Goal: Share content: Share content

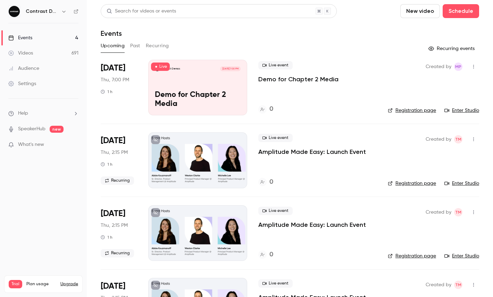
click at [63, 11] on icon "button" at bounding box center [64, 12] width 6 height 6
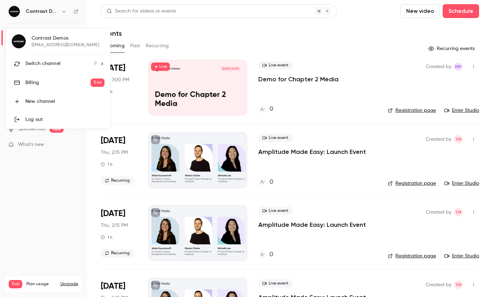
click at [66, 63] on div "Switch channel 9" at bounding box center [61, 63] width 72 height 7
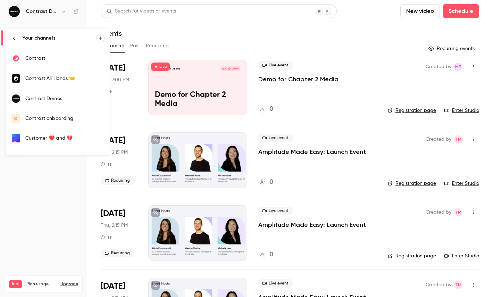
click at [54, 63] on link "Contrast" at bounding box center [58, 58] width 104 height 20
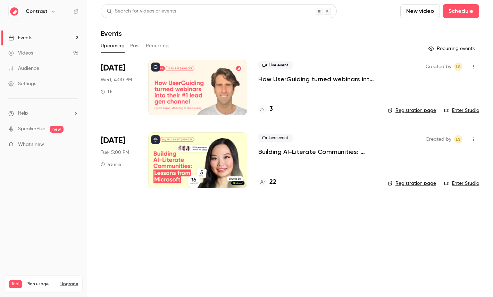
click at [53, 53] on link "Videos 96" at bounding box center [43, 52] width 87 height 15
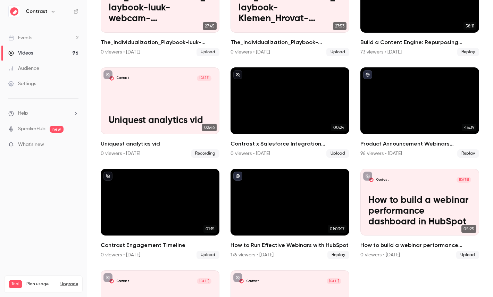
scroll to position [437, 0]
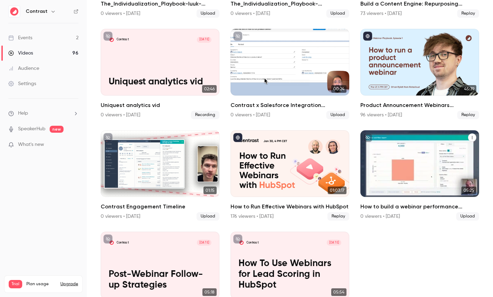
click at [385, 169] on p "How to build a webinar performance dashboard in HubSpot" at bounding box center [420, 173] width 103 height 32
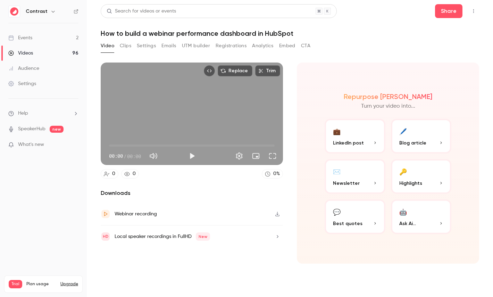
click at [124, 45] on button "Clips" at bounding box center [125, 45] width 11 height 11
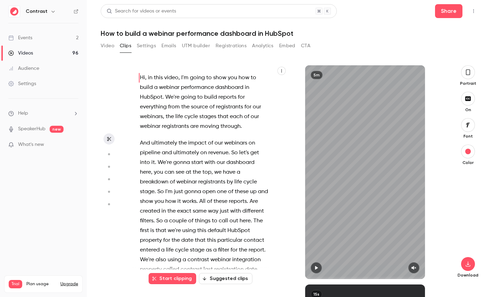
click at [280, 71] on icon "button" at bounding box center [282, 71] width 4 height 4
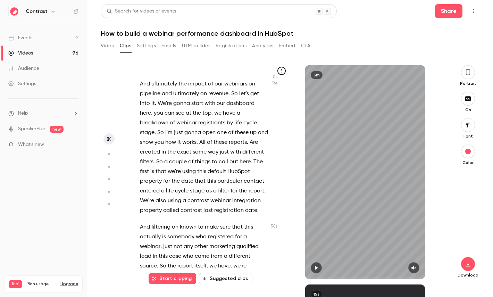
scroll to position [64, 0]
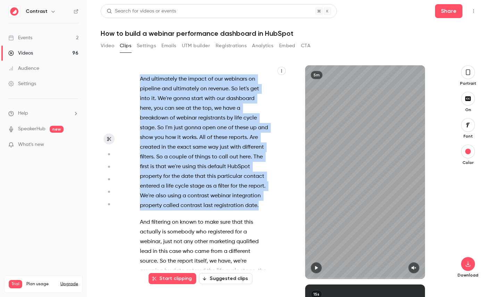
drag, startPoint x: 260, startPoint y: 203, endPoint x: 131, endPoint y: 78, distance: 179.3
click at [131, 78] on div "Hi , in this video , I'm going to show you how to build a webinar performance d…" at bounding box center [207, 175] width 152 height 207
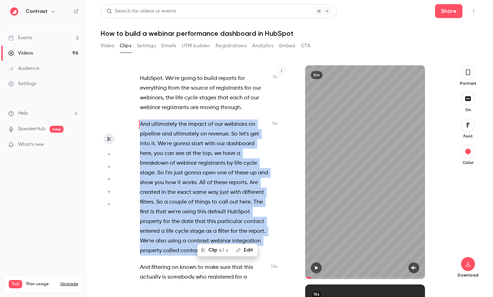
scroll to position [0, 0]
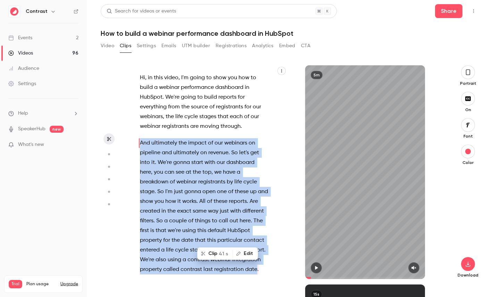
click at [217, 253] on button "Clip 41 s" at bounding box center [215, 253] width 34 height 11
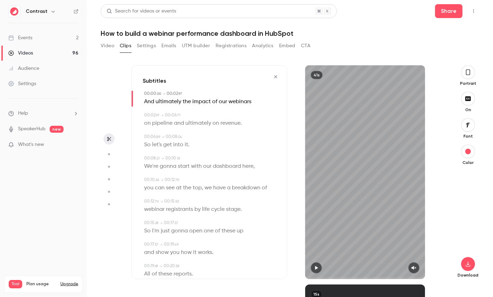
click at [470, 72] on icon "button" at bounding box center [468, 72] width 4 height 6
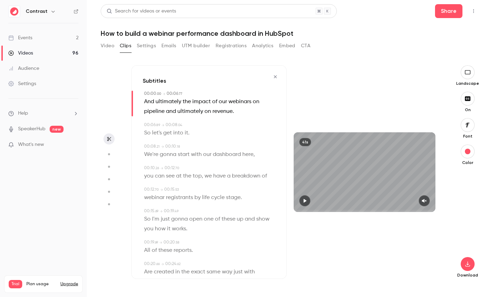
click at [464, 127] on button "button" at bounding box center [468, 125] width 14 height 14
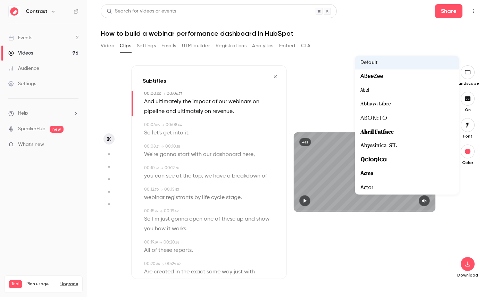
click at [477, 176] on div at bounding box center [246, 148] width 493 height 297
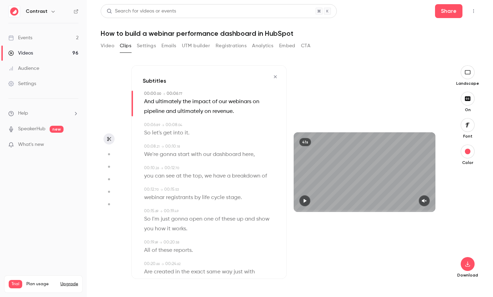
click at [212, 157] on span at bounding box center [212, 155] width 1 height 6
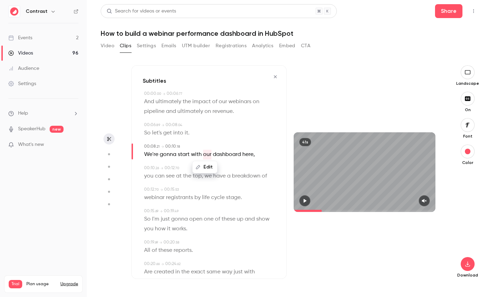
click at [110, 155] on icon "button" at bounding box center [109, 154] width 6 height 5
type input "***"
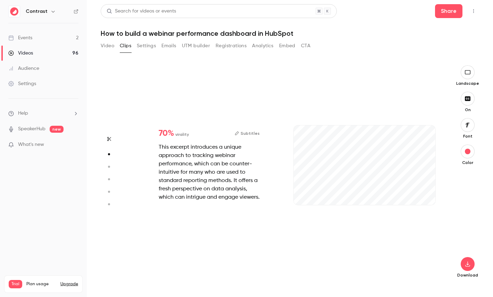
type input "***"
click at [107, 166] on icon "button" at bounding box center [109, 166] width 6 height 5
type input "***"
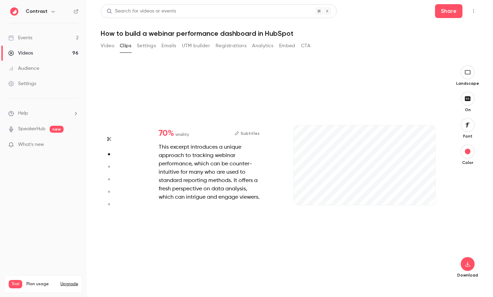
type input "*"
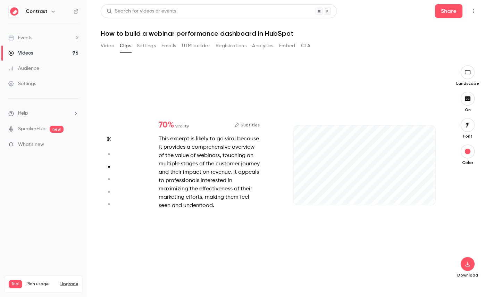
type input "***"
click at [107, 176] on button "button" at bounding box center [109, 179] width 11 height 11
type input "***"
type input "*"
type input "***"
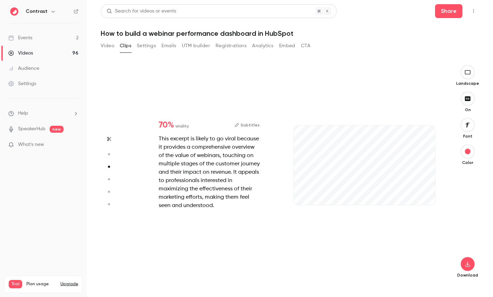
type input "*"
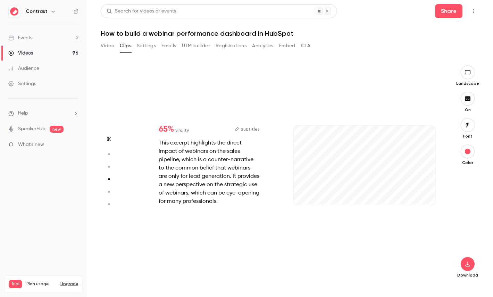
type input "***"
click at [110, 188] on button "button" at bounding box center [109, 191] width 11 height 11
type input "***"
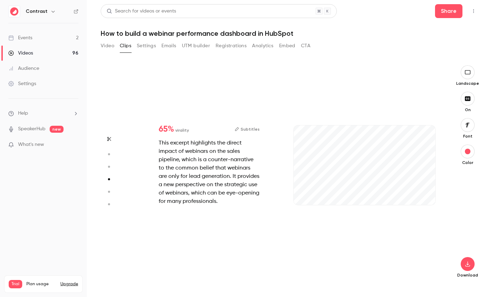
type input "*"
type input "***"
click at [110, 204] on icon "button" at bounding box center [109, 204] width 6 height 5
type input "***"
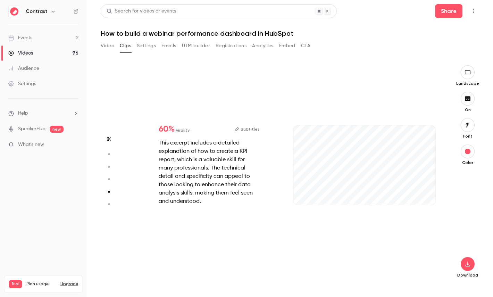
type input "***"
type input "*"
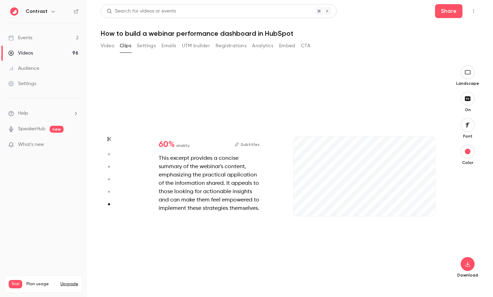
click at [110, 197] on aside at bounding box center [109, 181] width 17 height 232
type input "***"
click at [110, 193] on icon "button" at bounding box center [109, 191] width 6 height 5
type input "***"
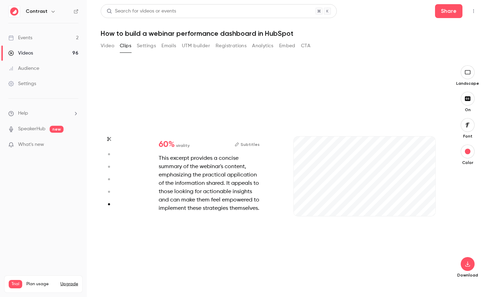
type input "***"
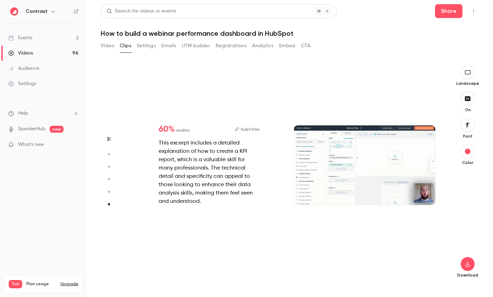
type input "*"
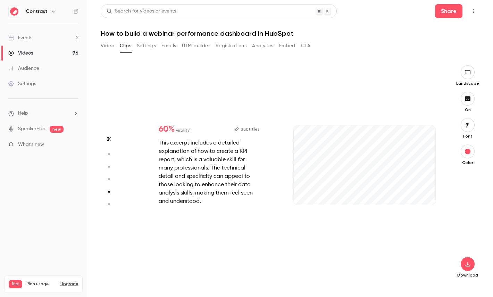
click at [110, 178] on icon "button" at bounding box center [109, 179] width 6 height 5
type input "***"
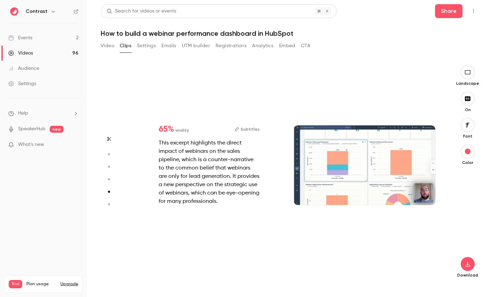
type input "*"
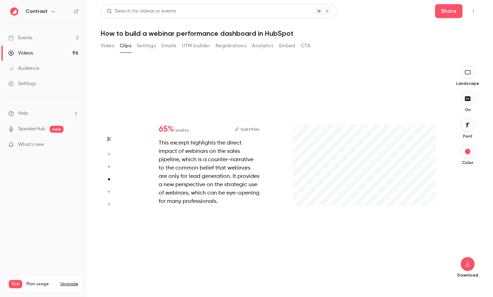
scroll to position [657, 0]
type input "***"
click at [109, 169] on button "button" at bounding box center [109, 166] width 11 height 11
type input "***"
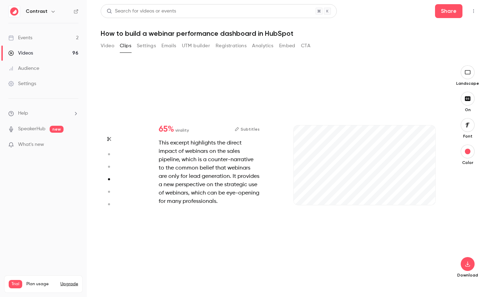
type input "***"
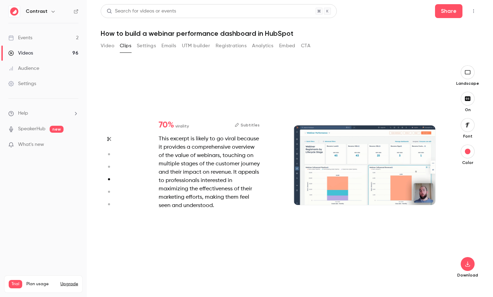
type input "*"
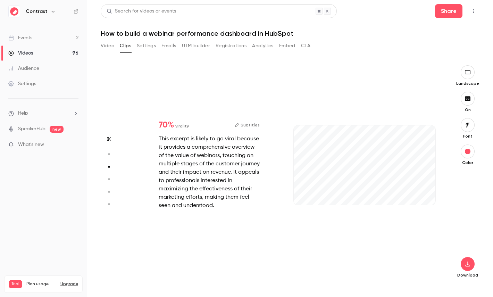
type input "***"
click at [108, 157] on button "button" at bounding box center [109, 154] width 11 height 11
type input "***"
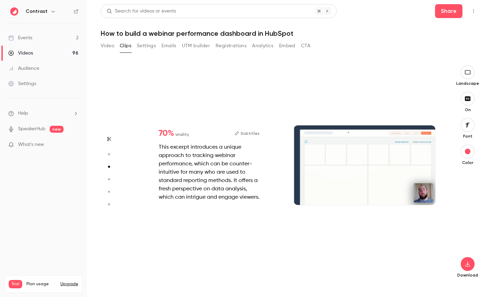
type input "*"
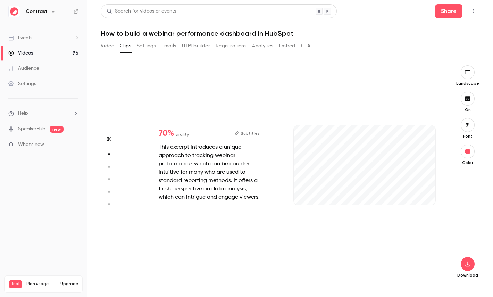
scroll to position [219, 0]
type input "***"
click at [36, 50] on link "Videos 96" at bounding box center [43, 52] width 87 height 15
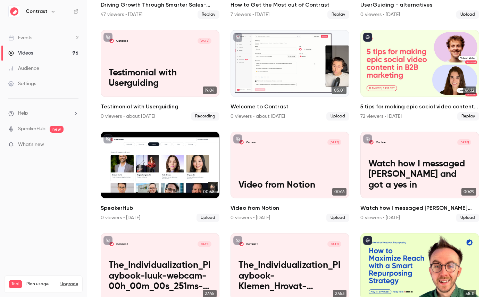
scroll to position [147, 0]
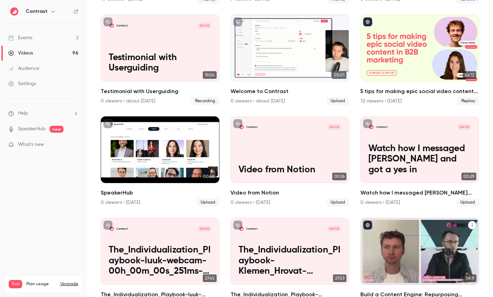
click at [405, 237] on div "Build a Content Engine: Repurposing Strategies for SaaS Teams" at bounding box center [420, 251] width 119 height 67
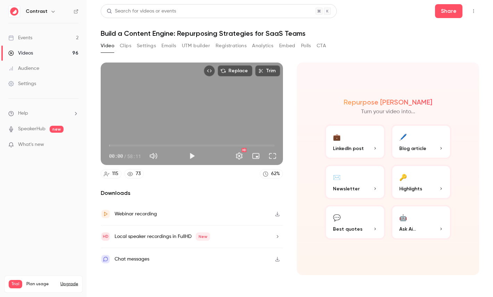
click at [130, 157] on span "58:11" at bounding box center [134, 155] width 14 height 7
drag, startPoint x: 130, startPoint y: 157, endPoint x: 136, endPoint y: 157, distance: 6.6
click at [136, 157] on span "58:11" at bounding box center [134, 155] width 14 height 7
click at [431, 177] on button "🔑 Highlights" at bounding box center [421, 182] width 61 height 35
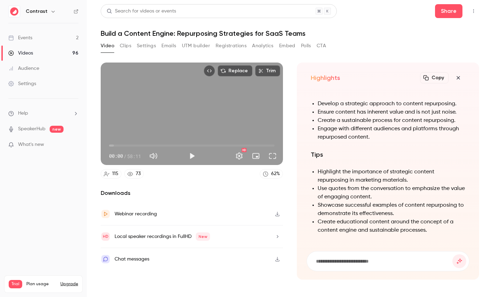
click at [134, 36] on h1 "Build a Content Engine: Repurposing Strategies for SaaS Teams" at bounding box center [290, 33] width 379 height 8
drag, startPoint x: 134, startPoint y: 36, endPoint x: 164, endPoint y: 35, distance: 30.2
click at [164, 35] on h1 "Build a Content Engine: Repurposing Strategies for SaaS Teams" at bounding box center [290, 33] width 379 height 8
copy h1 "Content Engine"
click at [357, 256] on form at bounding box center [388, 260] width 162 height 19
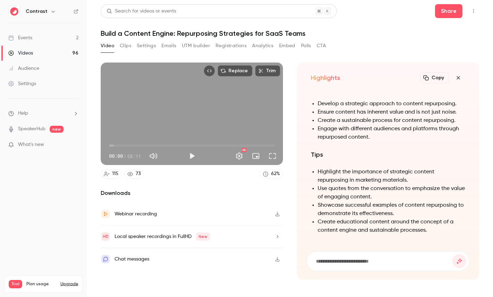
click at [359, 261] on input at bounding box center [383, 261] width 137 height 8
paste input "**********"
type input "**********"
click at [453, 254] on button "submit" at bounding box center [460, 261] width 14 height 14
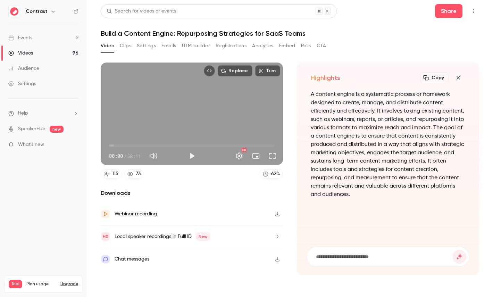
click at [462, 80] on icon "button" at bounding box center [458, 78] width 8 height 6
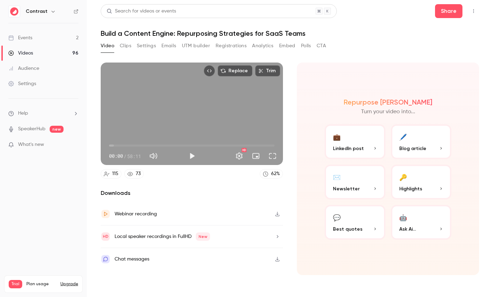
click at [214, 72] on button "Embed video" at bounding box center [209, 70] width 11 height 11
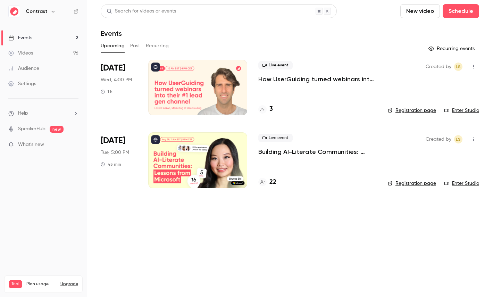
click at [427, 113] on link "Registration page" at bounding box center [412, 110] width 48 height 7
click at [23, 81] on div "Settings" at bounding box center [22, 83] width 28 height 7
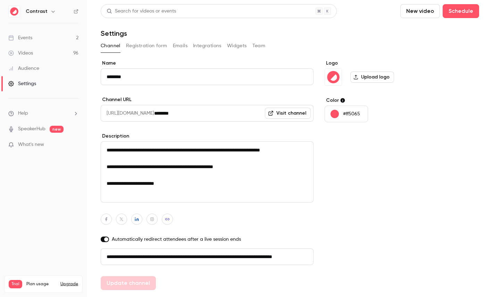
scroll to position [0, 39]
click at [154, 47] on button "Registration form" at bounding box center [146, 45] width 41 height 11
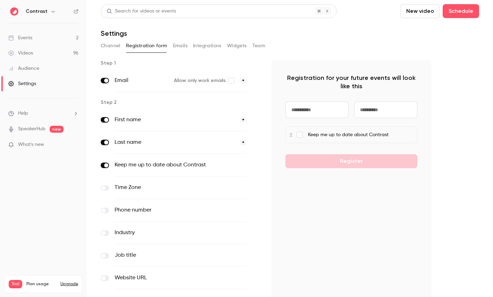
click at [182, 44] on button "Emails" at bounding box center [180, 45] width 15 height 11
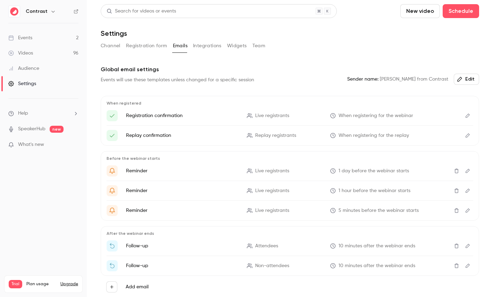
click at [149, 112] on p "Registration confirmation" at bounding box center [182, 115] width 113 height 7
click at [465, 114] on icon "Edit" at bounding box center [468, 115] width 6 height 5
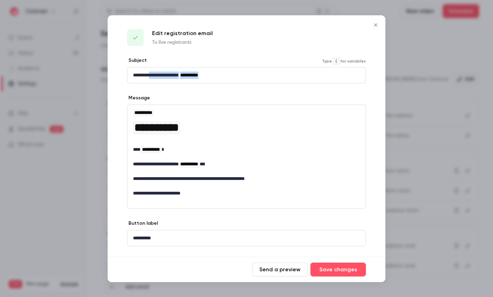
drag, startPoint x: 153, startPoint y: 74, endPoint x: 257, endPoint y: 74, distance: 104.2
click at [257, 74] on p "**********" at bounding box center [244, 75] width 222 height 7
click at [395, 42] on div at bounding box center [246, 148] width 493 height 297
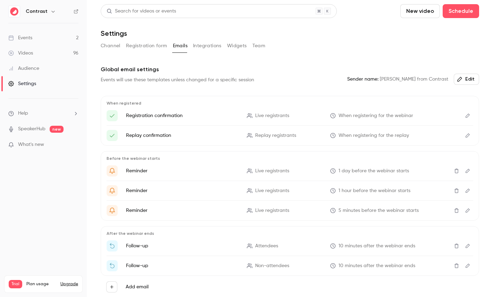
click at [205, 42] on button "Integrations" at bounding box center [207, 45] width 28 height 11
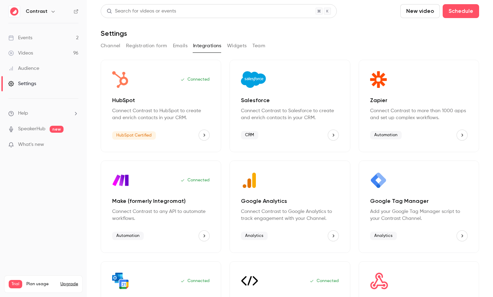
click at [257, 50] on button "Team" at bounding box center [259, 45] width 13 height 11
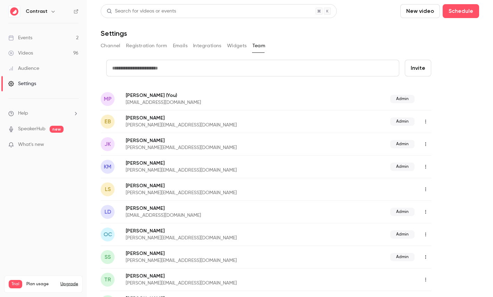
click at [44, 66] on link "Audience" at bounding box center [43, 68] width 87 height 15
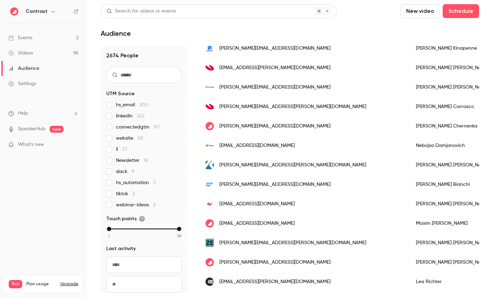
scroll to position [168, 0]
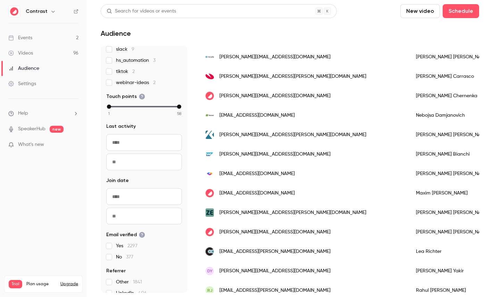
scroll to position [143, 0]
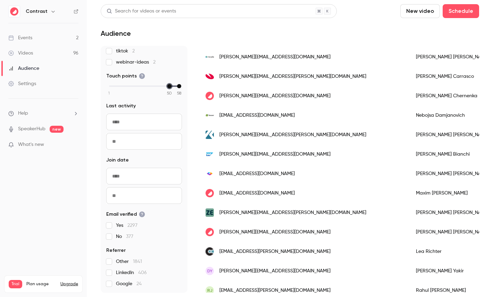
drag, startPoint x: 109, startPoint y: 84, endPoint x: 164, endPoint y: 85, distance: 55.2
click at [167, 86] on div "min" at bounding box center [169, 86] width 4 height 4
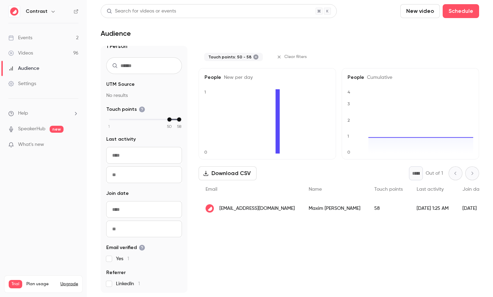
scroll to position [0, 0]
drag, startPoint x: 109, startPoint y: 138, endPoint x: 146, endPoint y: 138, distance: 36.8
click at [146, 138] on legend "Last activity" at bounding box center [144, 139] width 76 height 7
drag, startPoint x: 107, startPoint y: 192, endPoint x: 142, endPoint y: 192, distance: 35.4
click at [142, 192] on legend "Join date" at bounding box center [144, 193] width 76 height 7
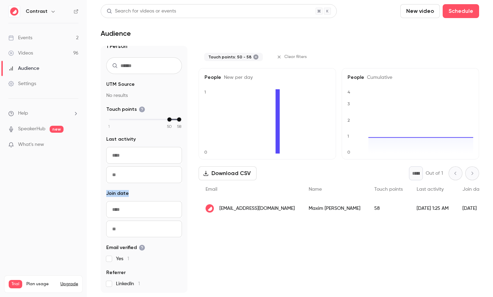
click at [52, 55] on link "Videos 96" at bounding box center [43, 52] width 87 height 15
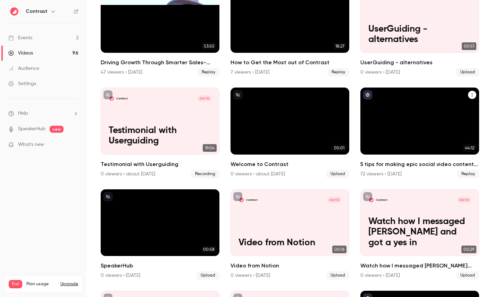
scroll to position [107, 0]
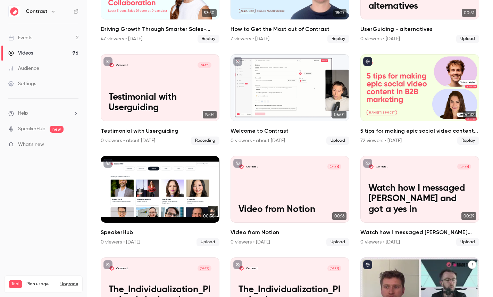
click at [402, 264] on div "Build a Content Engine: Repurposing Strategies for SaaS Teams" at bounding box center [420, 290] width 119 height 67
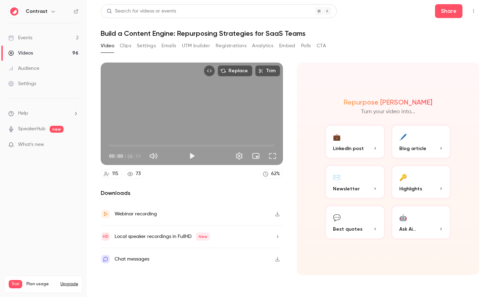
click at [234, 48] on button "Registrations" at bounding box center [231, 45] width 31 height 11
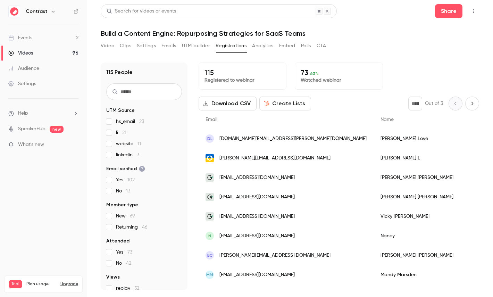
scroll to position [43, 0]
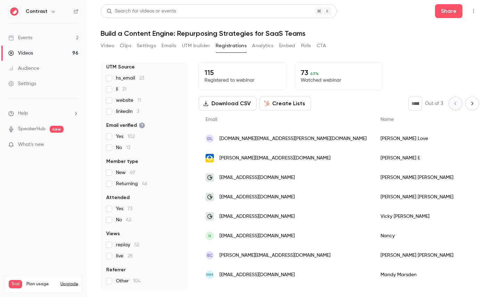
click at [266, 51] on button "Analytics" at bounding box center [263, 45] width 22 height 11
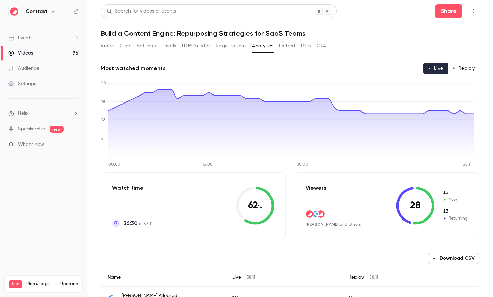
click at [464, 66] on button "Replay" at bounding box center [464, 69] width 32 height 12
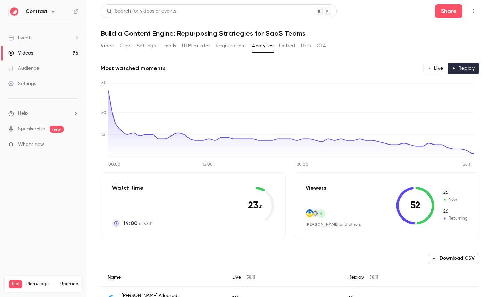
click at [423, 68] on button "Live" at bounding box center [435, 69] width 25 height 12
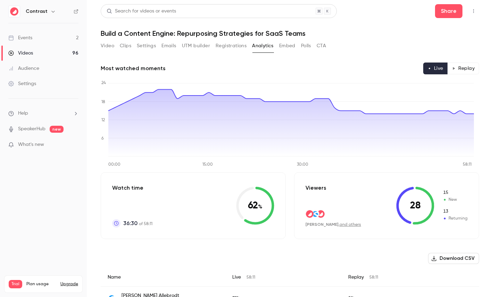
type button "live"
click at [301, 44] on button "Polls" at bounding box center [306, 45] width 10 height 11
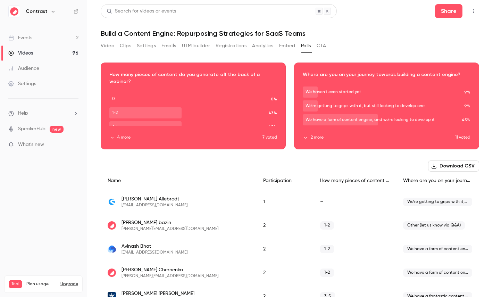
click at [322, 45] on button "CTA" at bounding box center [321, 45] width 9 height 11
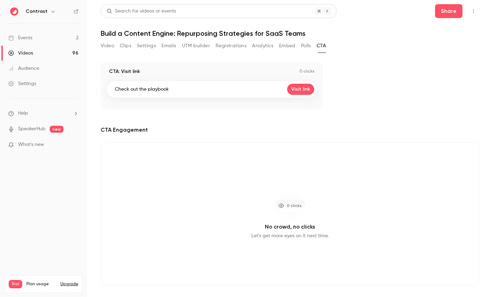
click at [224, 44] on button "Registrations" at bounding box center [231, 45] width 31 height 11
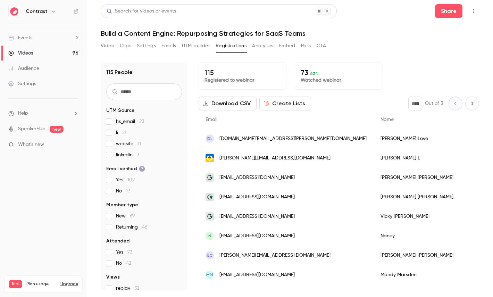
scroll to position [43, 0]
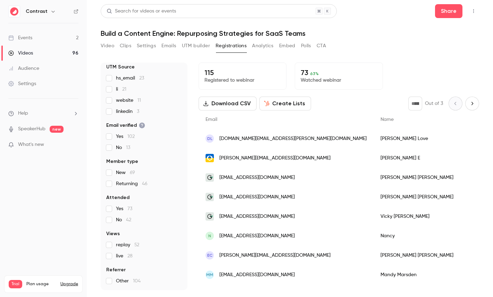
click at [118, 197] on span "Attended" at bounding box center [117, 197] width 23 height 7
click at [112, 234] on span "Views" at bounding box center [113, 233] width 14 height 7
click at [113, 234] on span "Views" at bounding box center [113, 233] width 14 height 7
click at [272, 47] on button "Analytics" at bounding box center [263, 45] width 22 height 11
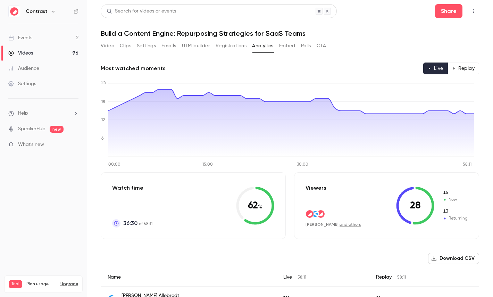
click at [468, 64] on button "Replay" at bounding box center [464, 69] width 32 height 12
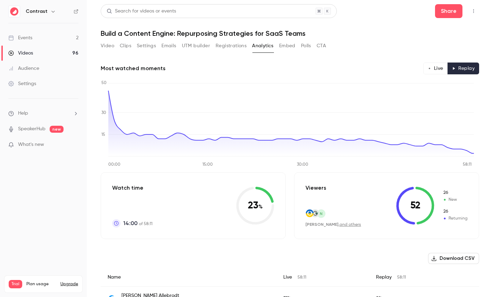
click at [429, 67] on button "Live" at bounding box center [435, 69] width 25 height 12
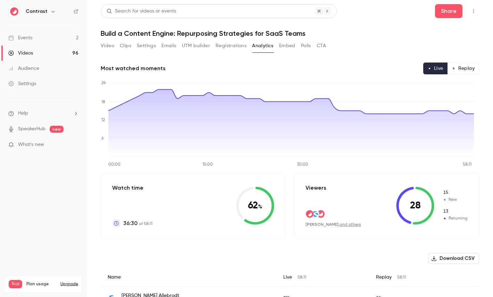
click at [308, 46] on button "Polls" at bounding box center [306, 45] width 10 height 11
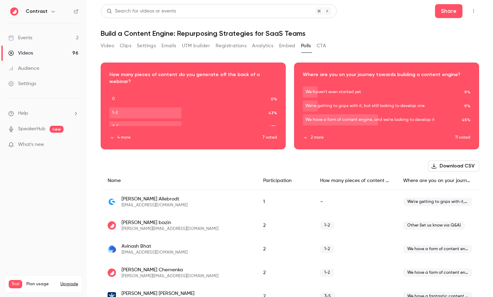
click at [37, 70] on div "Audience" at bounding box center [23, 68] width 31 height 7
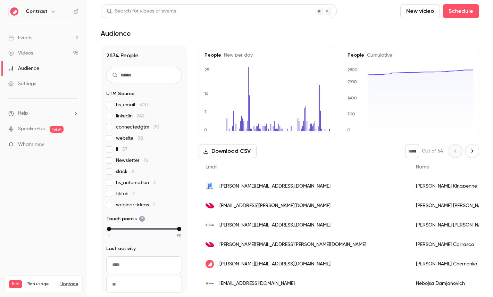
click at [50, 50] on link "Videos 96" at bounding box center [43, 52] width 87 height 15
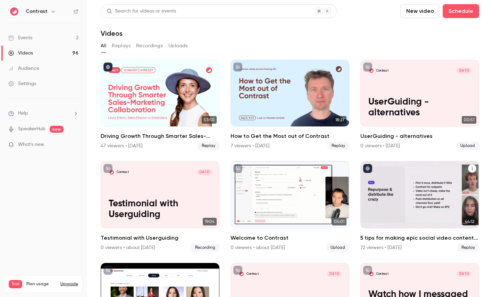
click at [424, 198] on div "5 tips for making epic social video content in B2B marketing" at bounding box center [420, 194] width 119 height 67
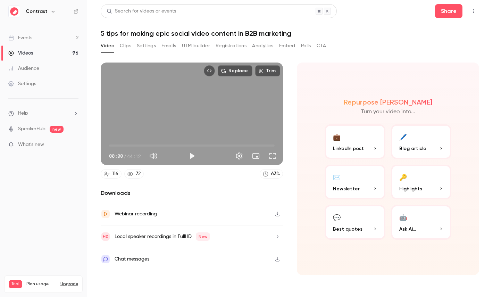
click at [269, 42] on button "Analytics" at bounding box center [263, 45] width 22 height 11
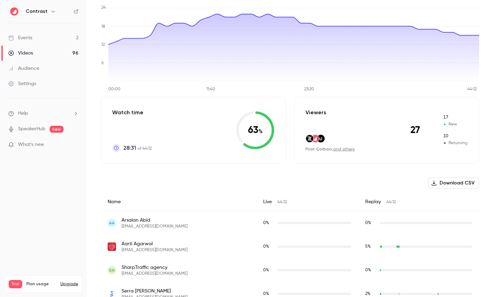
scroll to position [84, 0]
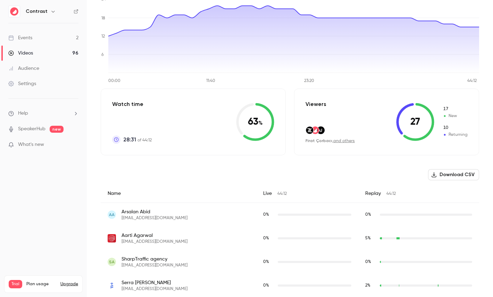
drag, startPoint x: 242, startPoint y: 121, endPoint x: 280, endPoint y: 121, distance: 37.2
click at [280, 121] on div "Watch time 28:31 of 44:12 63 %" at bounding box center [193, 122] width 185 height 67
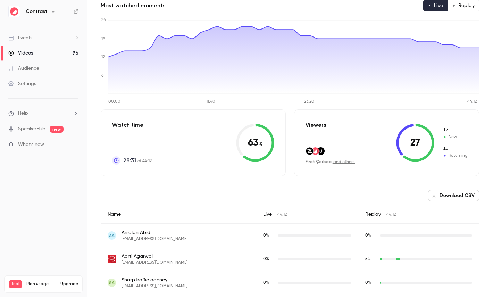
scroll to position [59, 0]
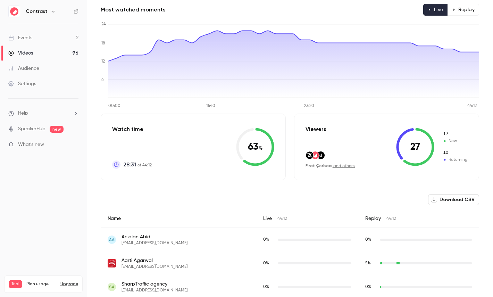
click at [473, 8] on button "Replay" at bounding box center [464, 10] width 32 height 12
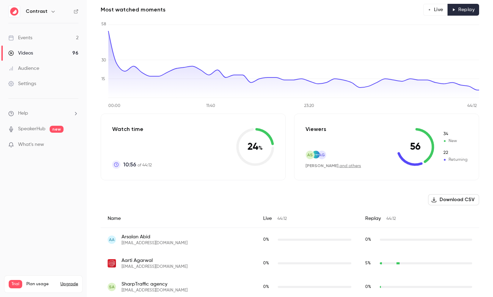
drag, startPoint x: 243, startPoint y: 147, endPoint x: 275, endPoint y: 147, distance: 31.6
click at [275, 147] on div "Watch time 10:56 of 44:12 24 %" at bounding box center [193, 147] width 185 height 67
click at [69, 53] on link "Videos 96" at bounding box center [43, 52] width 87 height 15
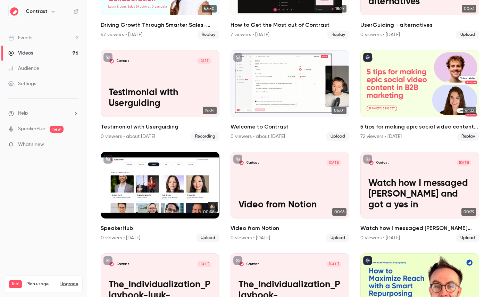
scroll to position [123, 0]
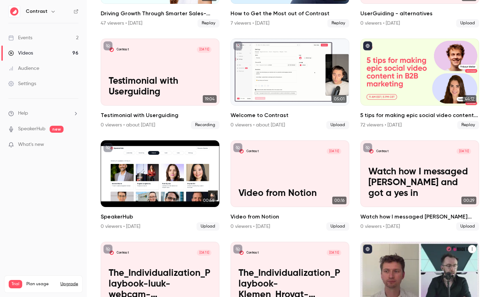
click at [402, 265] on div "Build a Content Engine: Repurposing Strategies for SaaS Teams" at bounding box center [420, 275] width 119 height 67
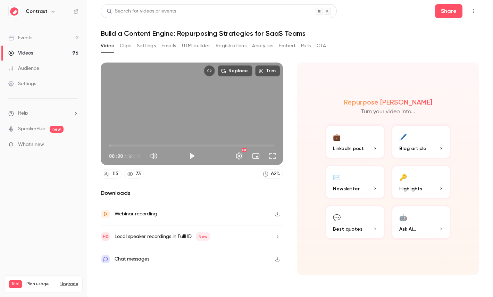
click at [145, 234] on div "Local speaker recordings in FullHD New" at bounding box center [163, 236] width 96 height 8
click at [170, 241] on div "Local speaker recordings in FullHD New" at bounding box center [155, 237] width 109 height 10
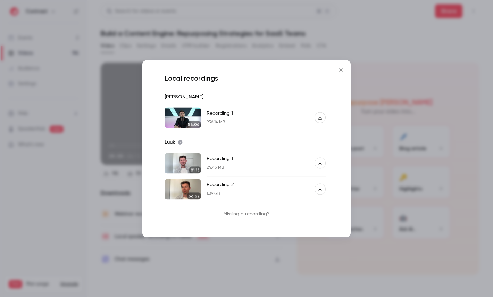
click at [83, 194] on div at bounding box center [246, 148] width 493 height 297
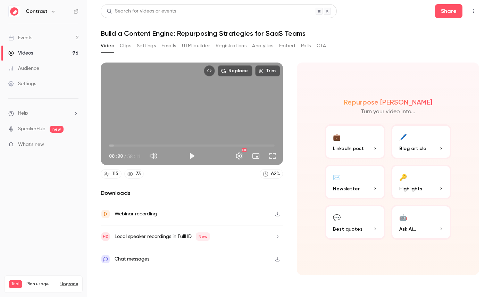
click at [62, 52] on link "Videos 96" at bounding box center [43, 52] width 87 height 15
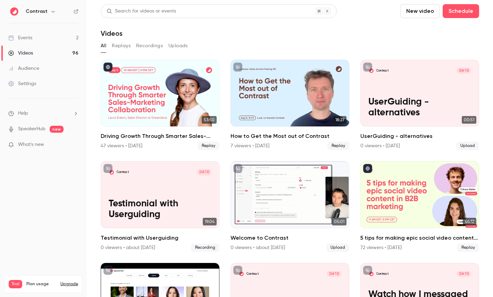
click at [50, 13] on icon "button" at bounding box center [53, 12] width 6 height 6
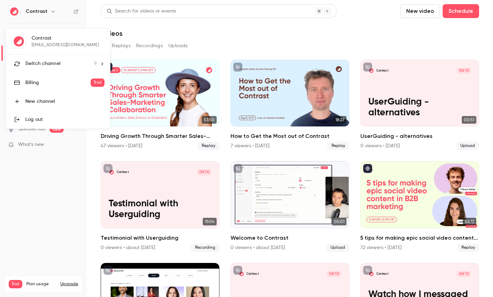
click at [55, 68] on li "Switch channel 9" at bounding box center [58, 64] width 104 height 18
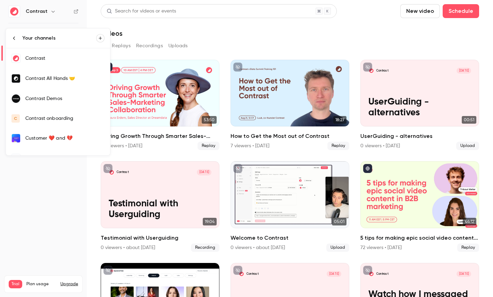
click at [82, 98] on div "Contrast Demos" at bounding box center [64, 98] width 79 height 7
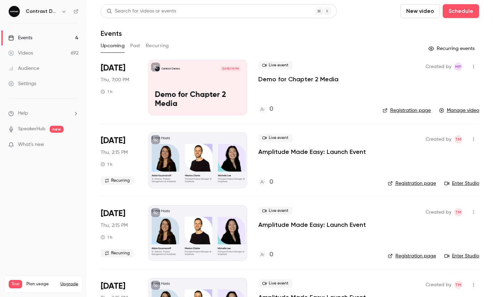
click at [65, 53] on link "Videos 692" at bounding box center [43, 52] width 87 height 15
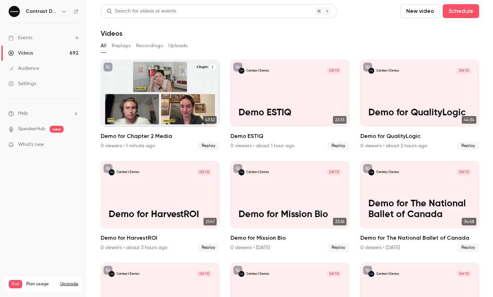
click at [209, 68] on button "Demo for Chapter 2 Media" at bounding box center [212, 67] width 8 height 8
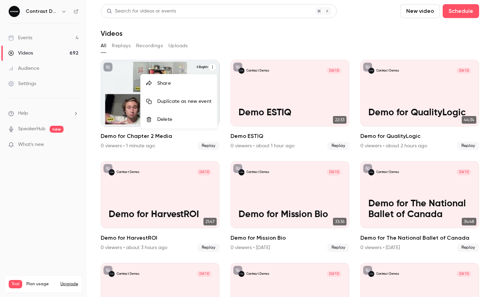
click at [193, 77] on li "Share" at bounding box center [179, 83] width 76 height 18
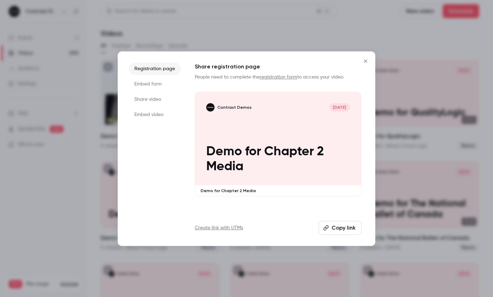
click at [148, 99] on li "Share video" at bounding box center [155, 99] width 52 height 13
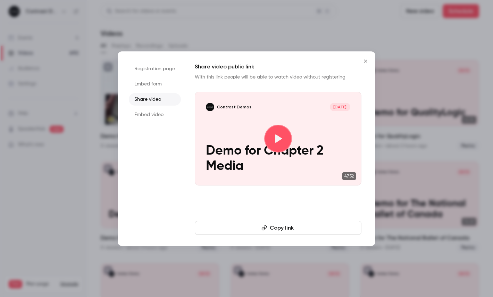
click at [243, 228] on button "Copy link" at bounding box center [278, 228] width 167 height 14
